Goal: Task Accomplishment & Management: Manage account settings

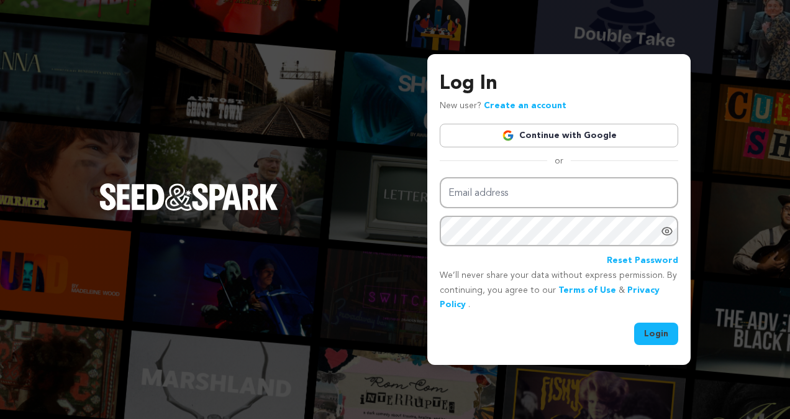
click at [590, 129] on link "Continue with Google" at bounding box center [559, 136] width 239 height 24
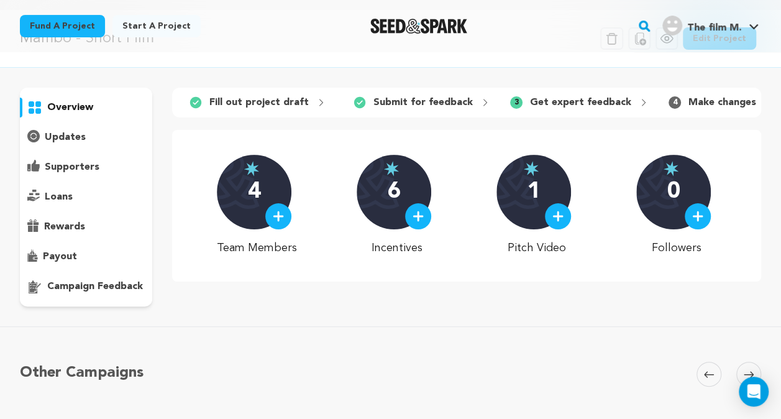
scroll to position [39, 0]
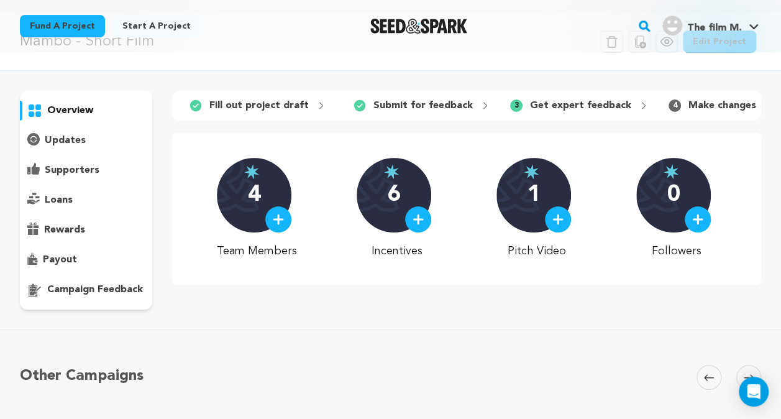
click at [258, 188] on div "4" at bounding box center [254, 195] width 75 height 75
click at [75, 158] on div "overview" at bounding box center [86, 200] width 132 height 219
click at [75, 171] on p "supporters" at bounding box center [72, 170] width 55 height 15
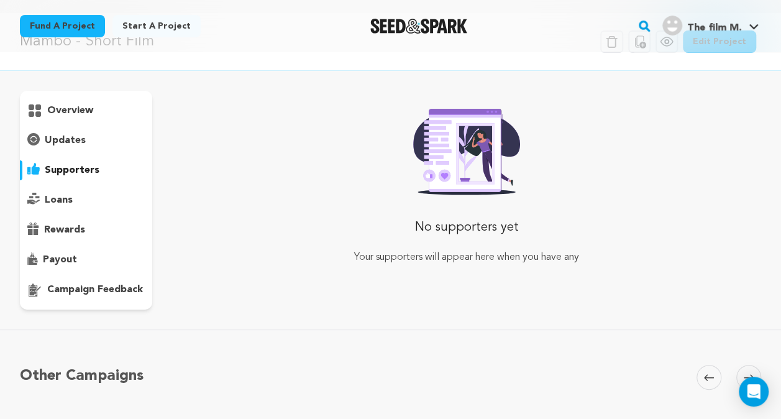
click at [64, 199] on p "loans" at bounding box center [59, 200] width 28 height 15
click at [65, 234] on p "rewards" at bounding box center [64, 229] width 41 height 15
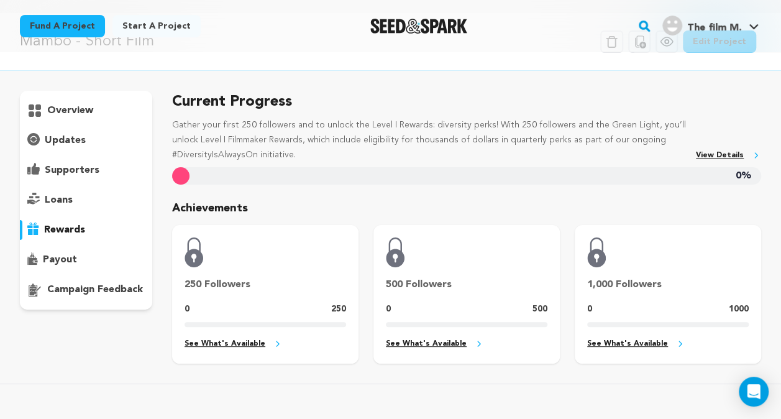
click at [67, 260] on p "payout" at bounding box center [60, 259] width 34 height 15
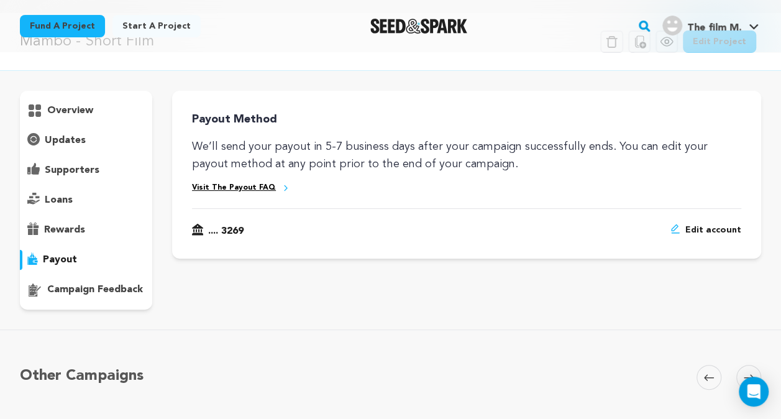
click at [72, 290] on p "campaign feedback" at bounding box center [95, 289] width 96 height 15
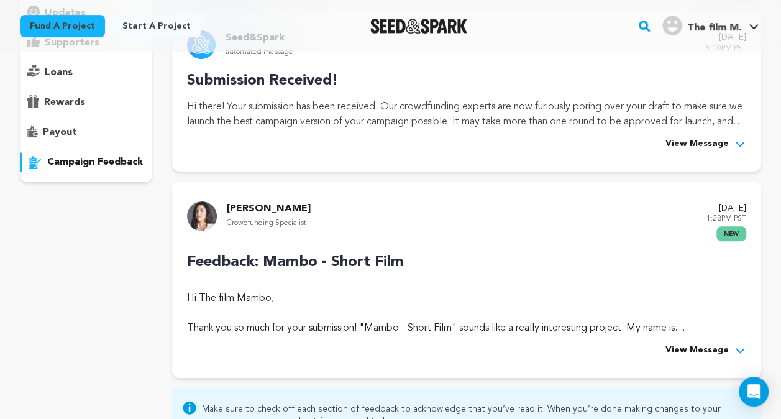
scroll to position [168, 0]
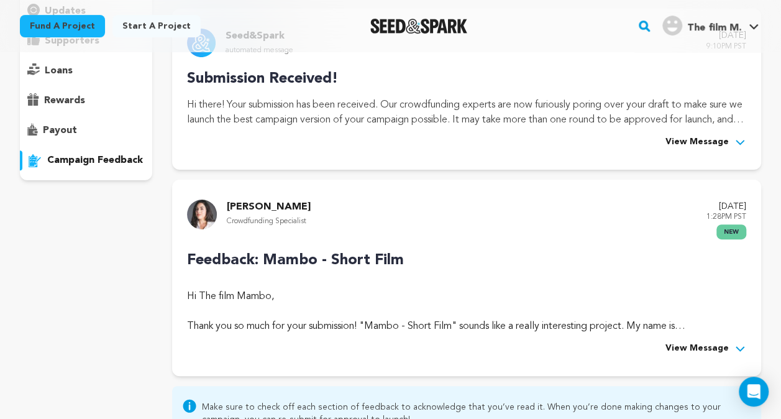
click at [698, 350] on span "View Message" at bounding box center [696, 348] width 63 height 15
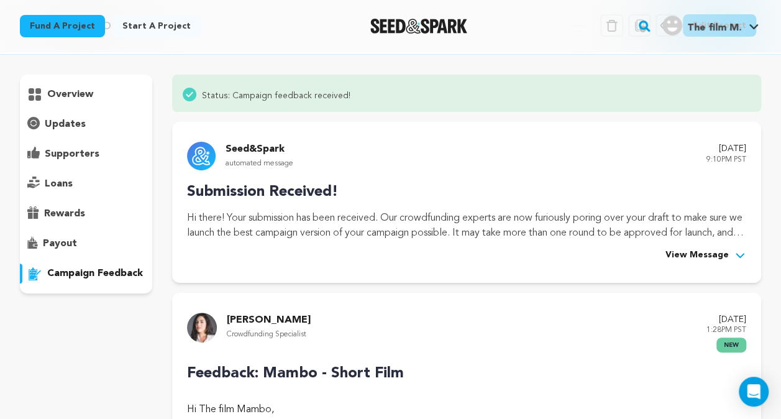
scroll to position [0, 0]
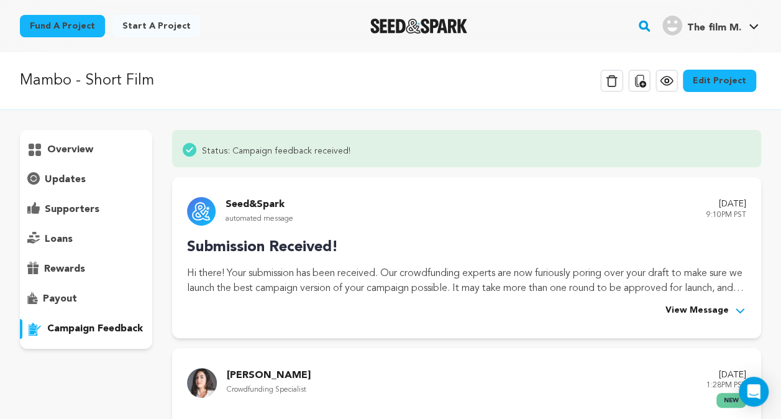
click at [99, 148] on div "overview" at bounding box center [86, 150] width 132 height 20
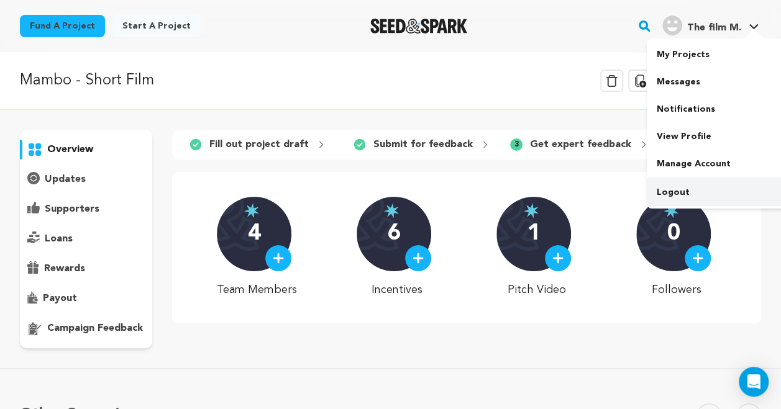
click at [691, 194] on link "Logout" at bounding box center [716, 192] width 139 height 27
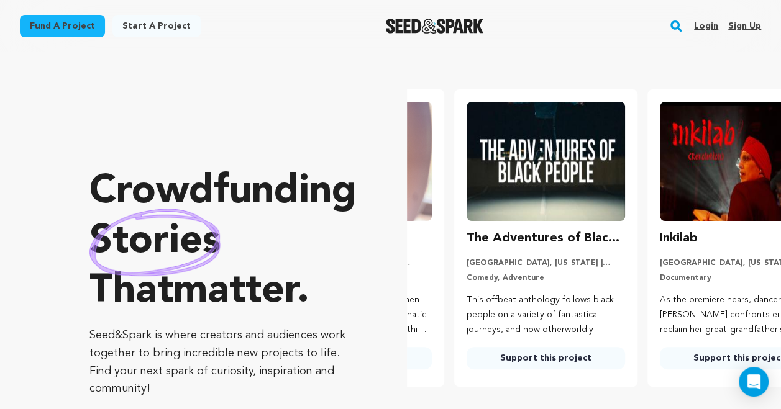
scroll to position [0, 203]
